Goal: Find specific fact: Find specific fact

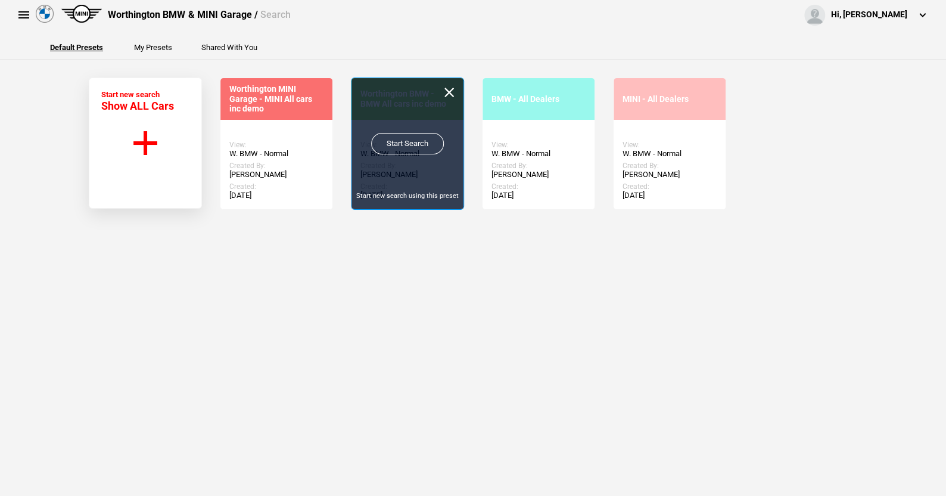
click at [393, 140] on link "Start Search" at bounding box center [407, 143] width 73 height 21
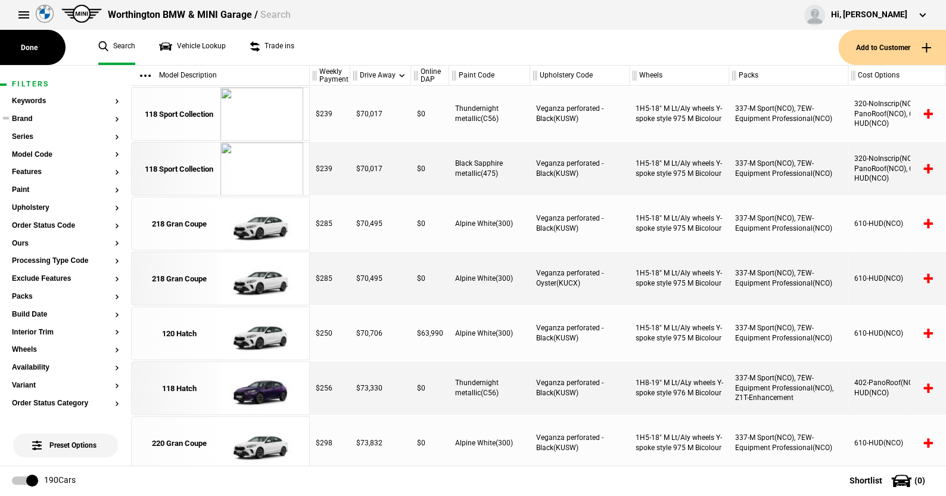
click at [19, 115] on button "Brand" at bounding box center [65, 119] width 107 height 8
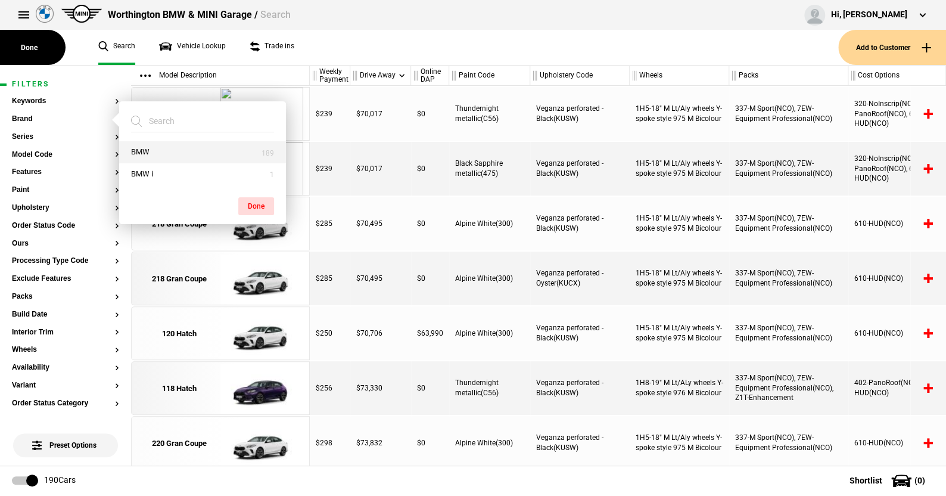
click at [154, 151] on button "BMW" at bounding box center [202, 152] width 167 height 22
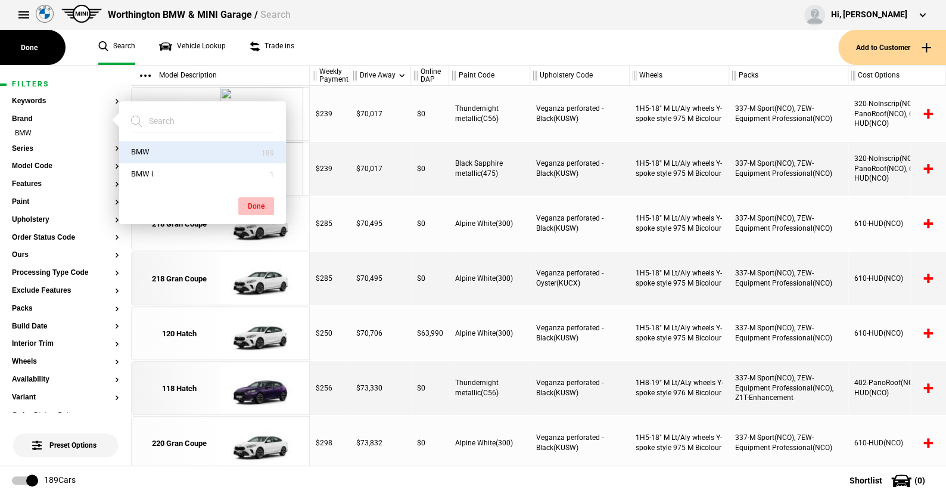
click at [257, 202] on button "Done" at bounding box center [256, 206] width 36 height 18
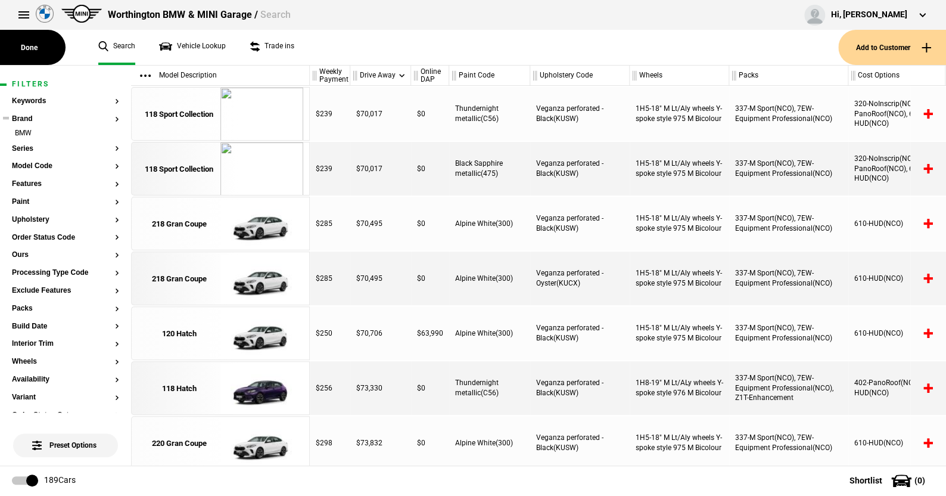
click at [28, 143] on ul "BMW" at bounding box center [65, 136] width 107 height 17
click at [27, 147] on button "Series" at bounding box center [65, 149] width 107 height 8
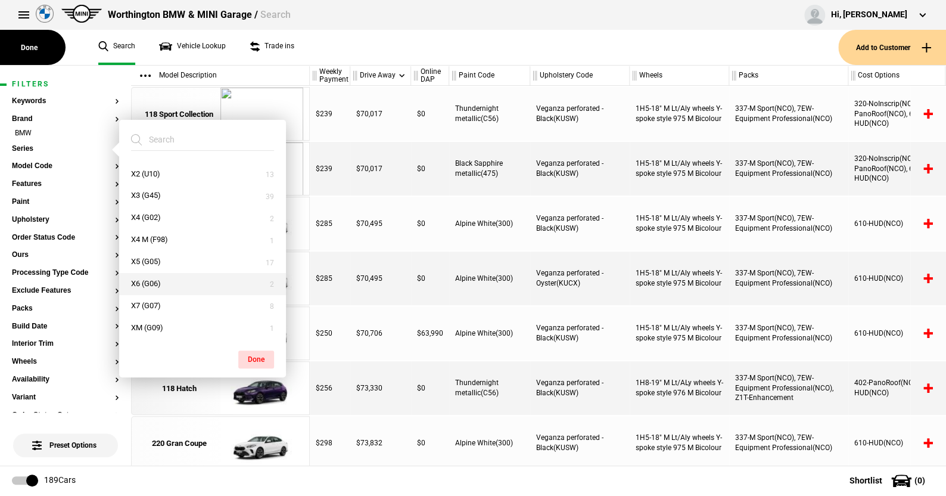
scroll to position [229, 0]
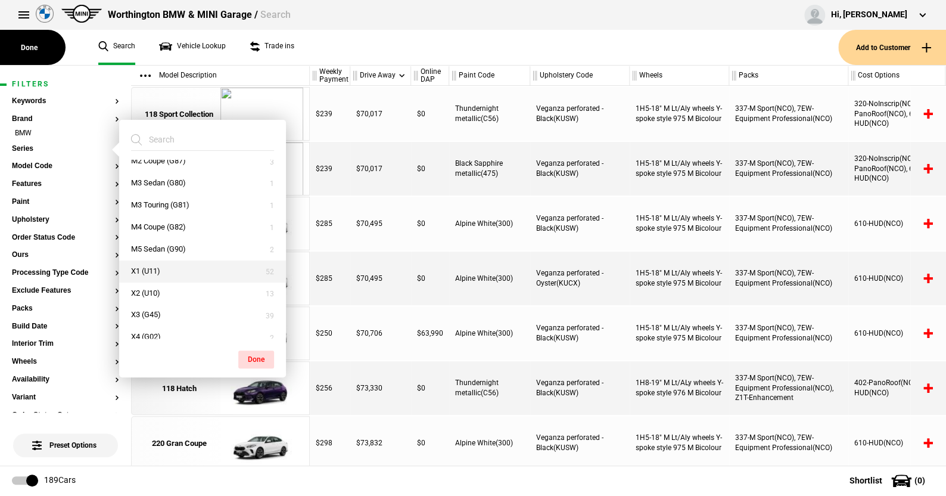
click at [157, 265] on button "X1 (U11)" at bounding box center [202, 271] width 167 height 22
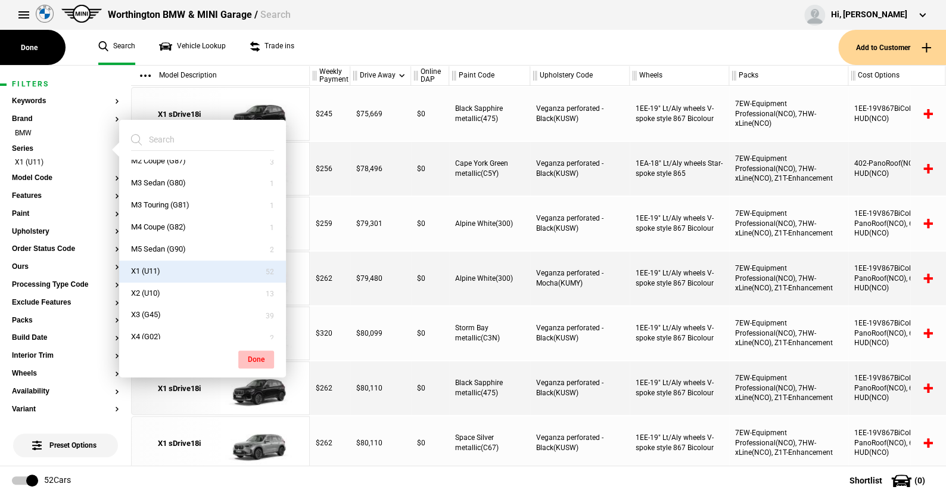
click at [258, 356] on button "Done" at bounding box center [256, 359] width 36 height 18
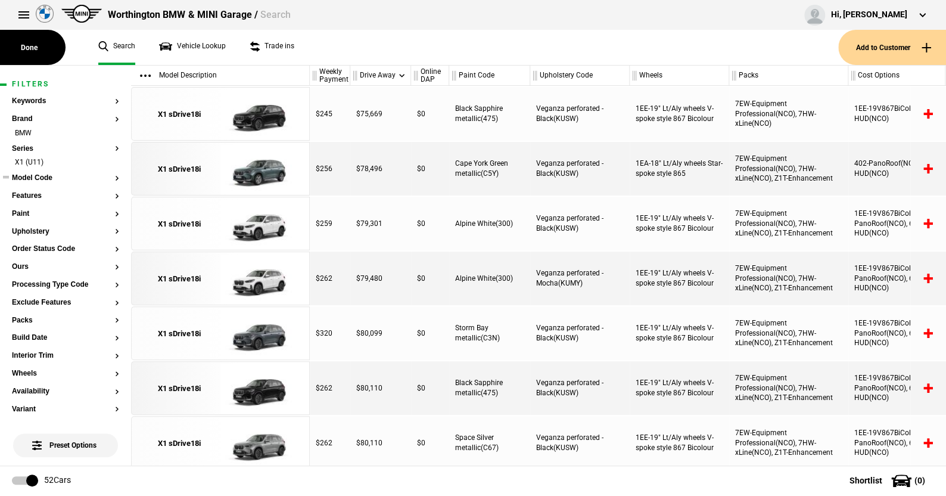
click at [36, 176] on button "Model Code" at bounding box center [65, 178] width 107 height 8
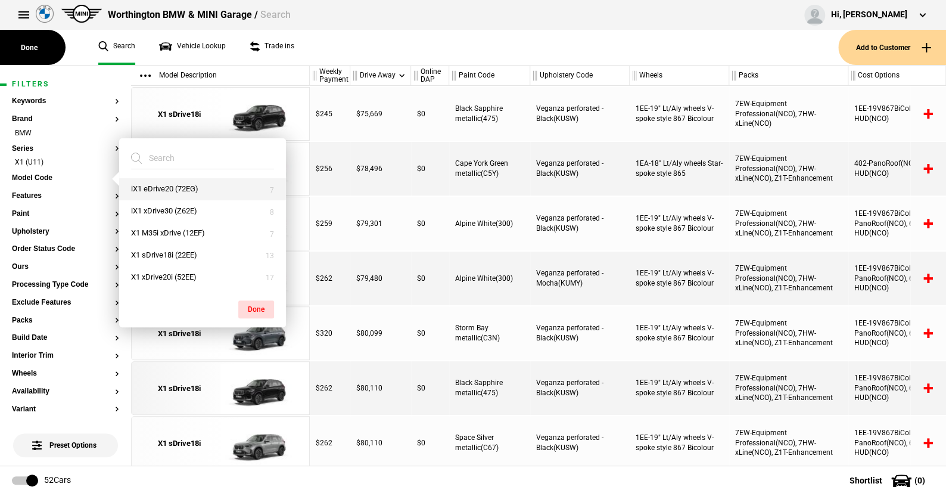
click at [159, 181] on button "iX1 eDrive20 (72EG)" at bounding box center [202, 189] width 167 height 22
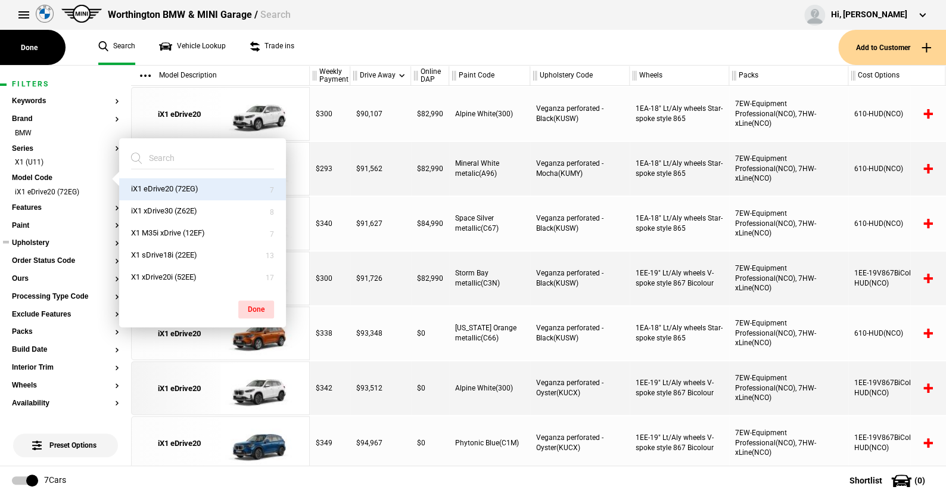
drag, startPoint x: 259, startPoint y: 305, endPoint x: 77, endPoint y: 247, distance: 190.9
click at [257, 303] on button "Done" at bounding box center [256, 309] width 36 height 18
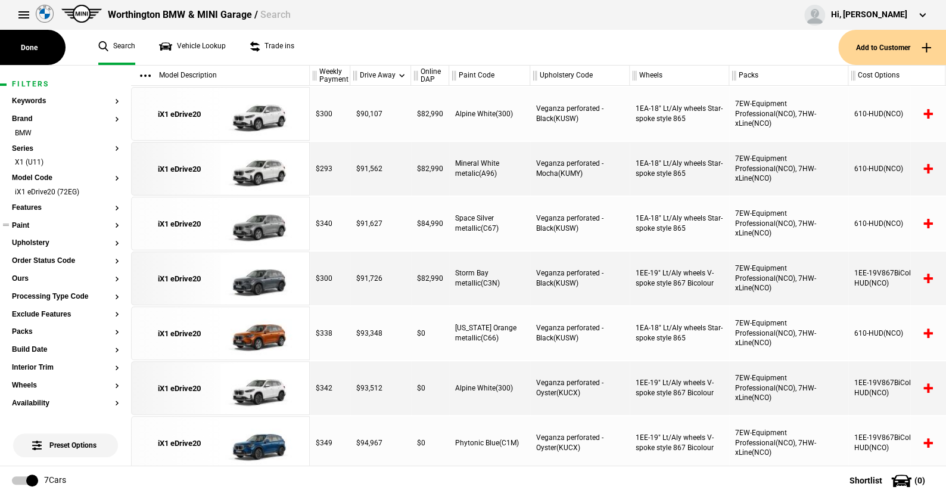
click at [24, 223] on button "Paint" at bounding box center [65, 226] width 107 height 8
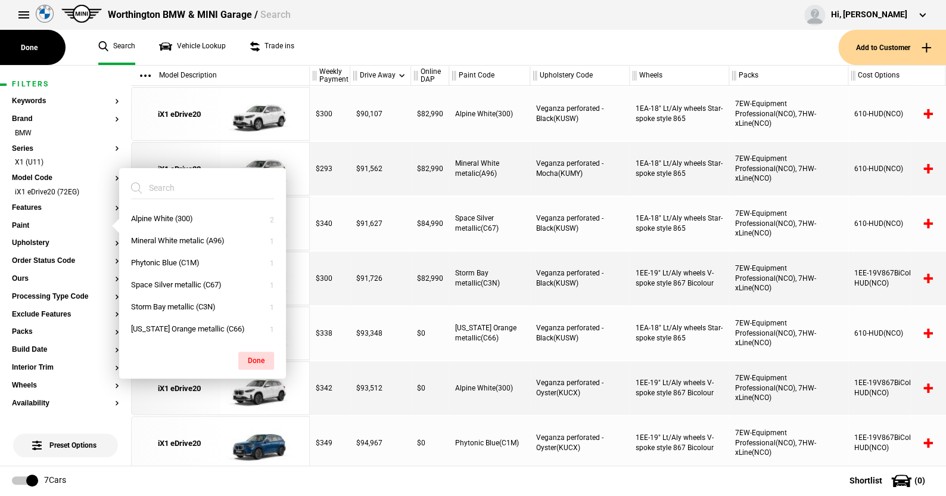
click at [333, 44] on ul "Search Vehicle Lookup Trade ins" at bounding box center [462, 47] width 752 height 35
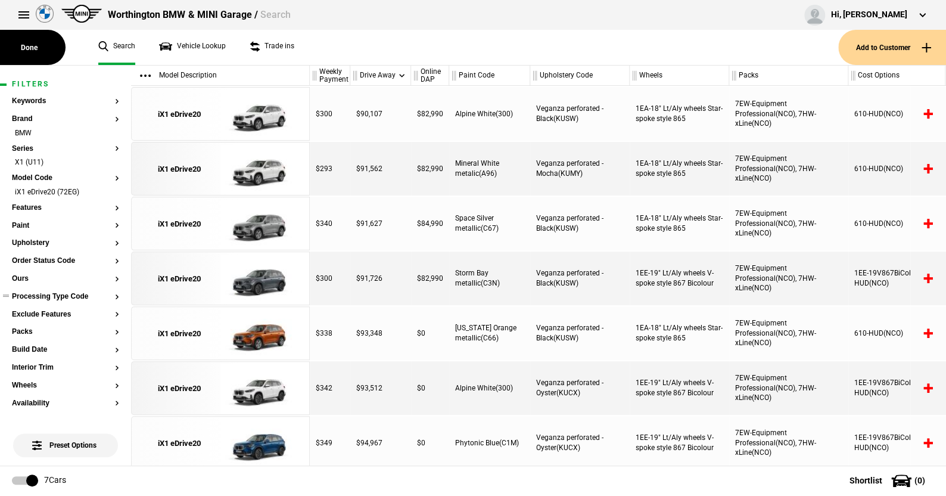
click at [61, 297] on button "Processing Type Code" at bounding box center [65, 297] width 107 height 8
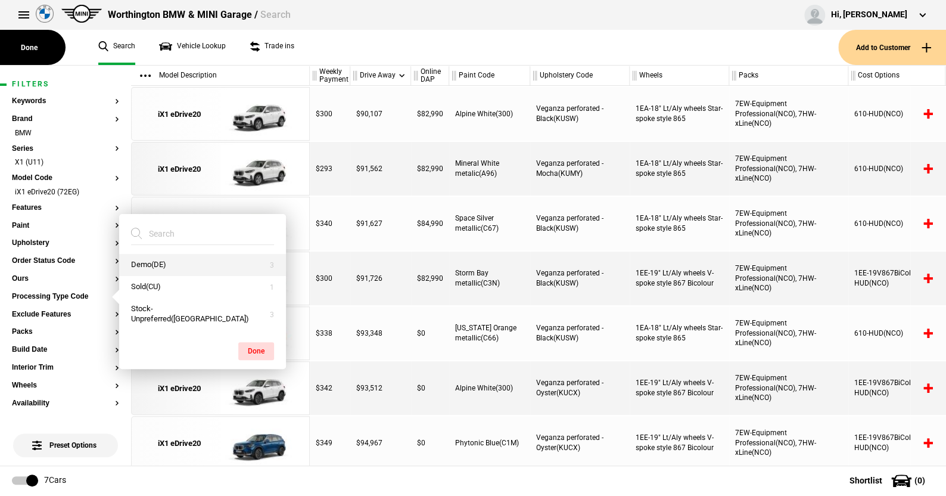
click at [141, 273] on button "Demo(DE)" at bounding box center [202, 265] width 167 height 22
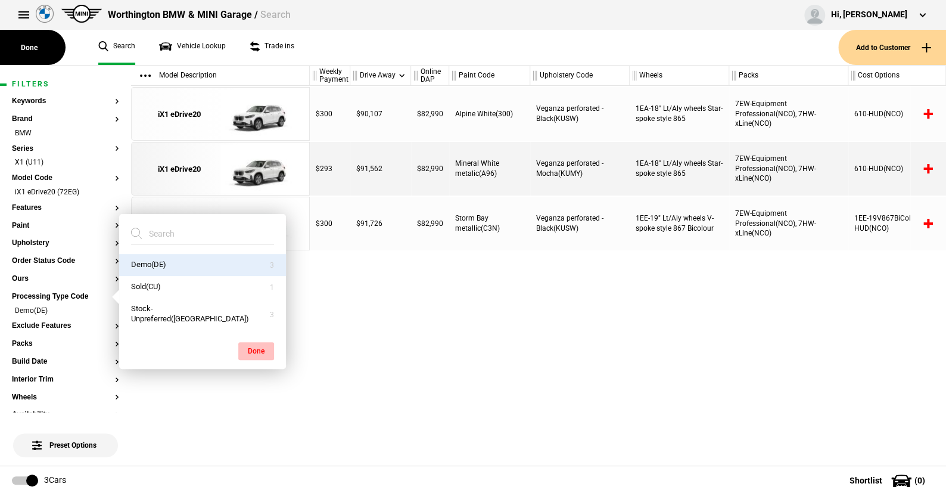
click at [259, 346] on button "Done" at bounding box center [256, 351] width 36 height 18
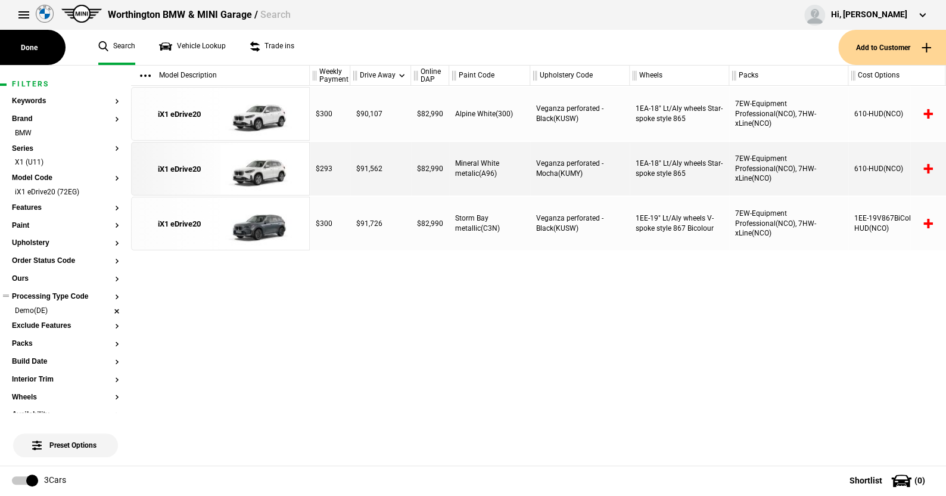
click at [105, 310] on li "Demo(DE)" at bounding box center [65, 312] width 107 height 12
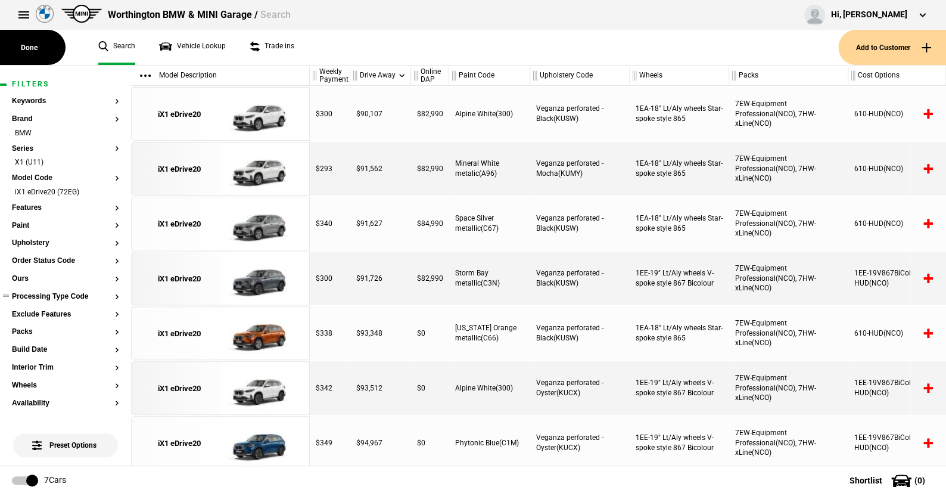
click at [70, 293] on button "Processing Type Code" at bounding box center [65, 297] width 107 height 8
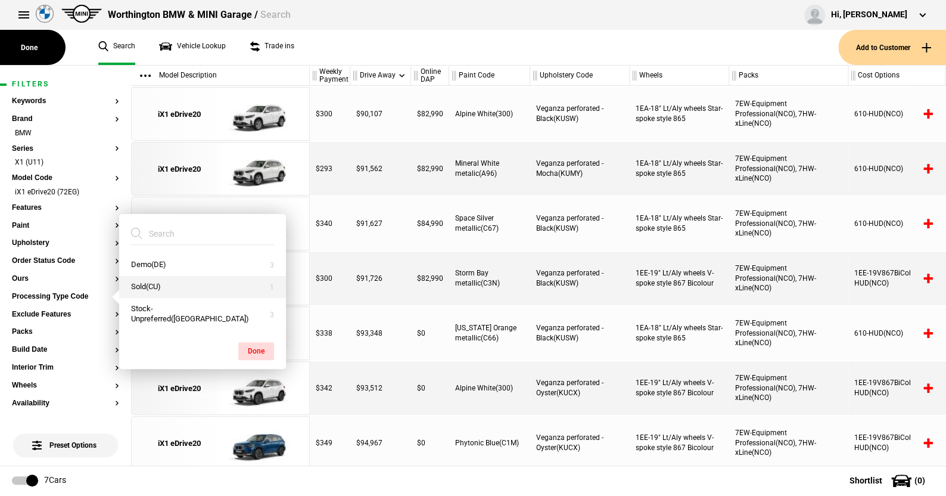
click at [145, 293] on button "Sold(CU)" at bounding box center [202, 287] width 167 height 22
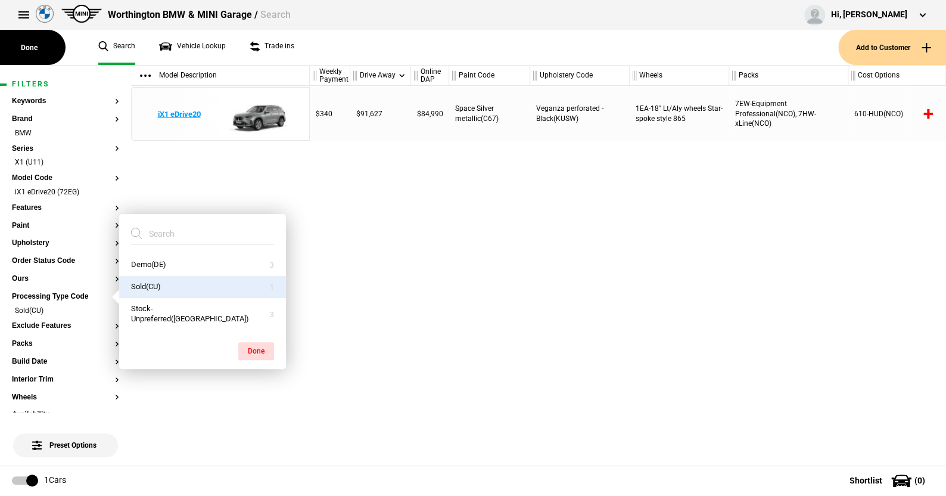
click at [269, 113] on img at bounding box center [261, 115] width 83 height 54
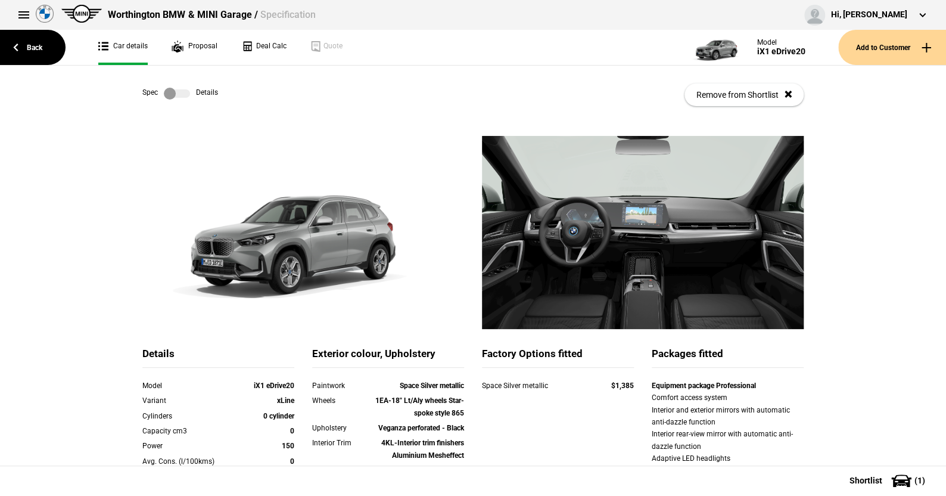
click at [181, 92] on label at bounding box center [177, 94] width 26 height 12
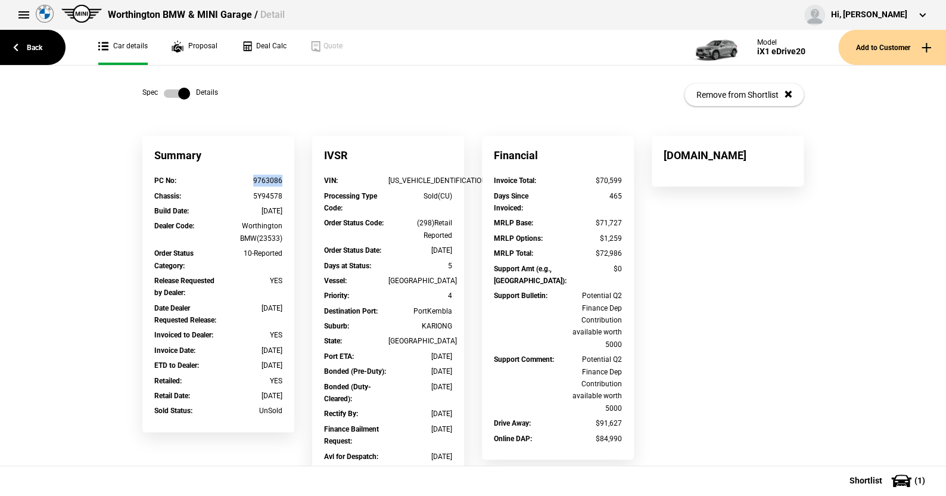
drag, startPoint x: 282, startPoint y: 181, endPoint x: 249, endPoint y: 180, distance: 33.4
click at [249, 180] on div "PC No : 9763086" at bounding box center [218, 182] width 146 height 15
copy div "9763086"
